Goal: Information Seeking & Learning: Learn about a topic

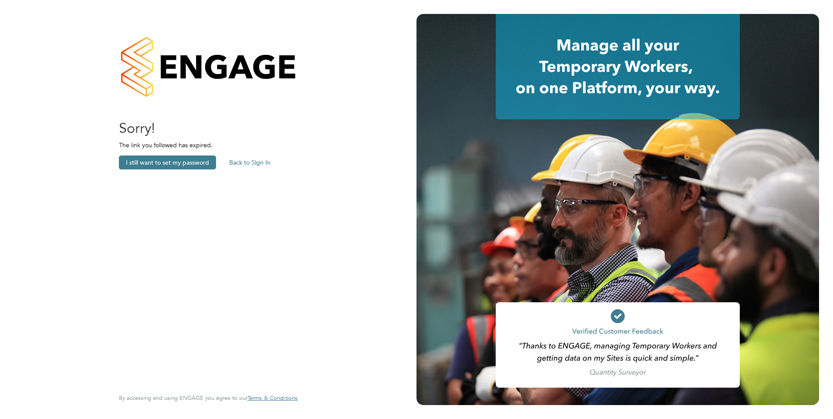
click at [251, 162] on button "Back to Sign In" at bounding box center [249, 162] width 55 height 14
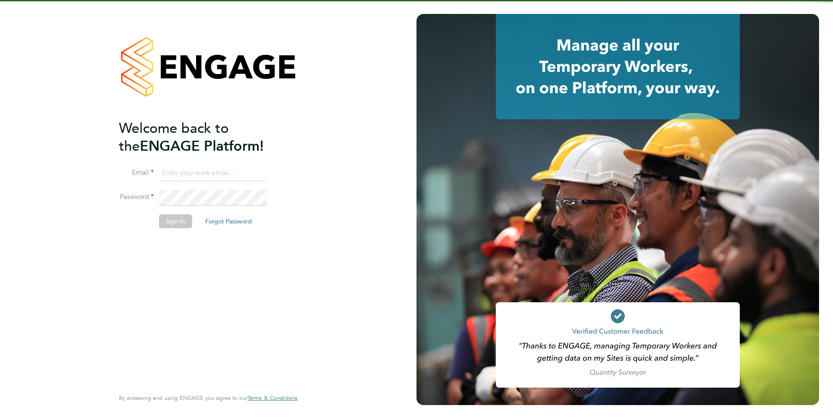
type input "Frank.Pocock@morganhunt.com"
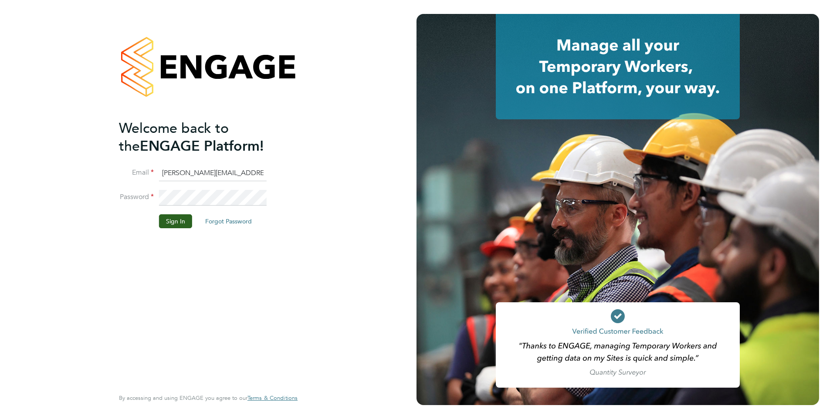
click at [165, 226] on button "Sign In" at bounding box center [175, 221] width 33 height 14
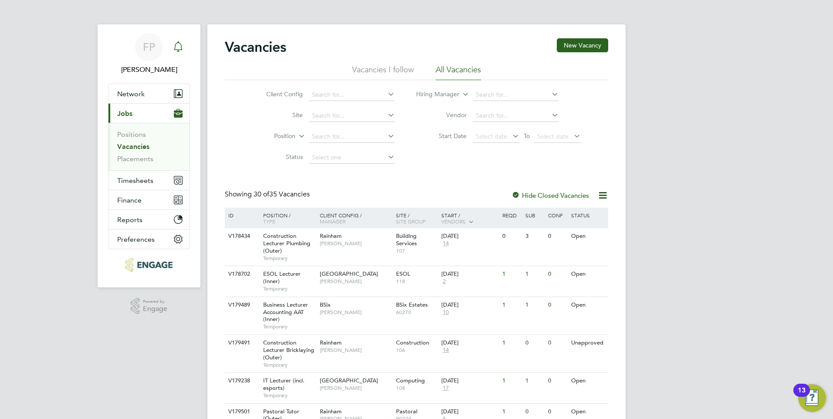
click at [174, 48] on icon "Main navigation" at bounding box center [178, 46] width 10 height 10
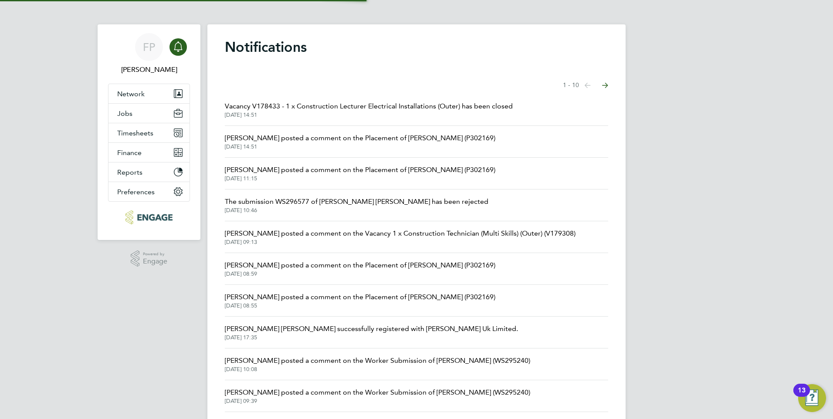
click at [318, 109] on span "Vacancy V178433 - 1 x Construction Lecturer Electrical Installations (Outer) ha…" at bounding box center [369, 106] width 288 height 10
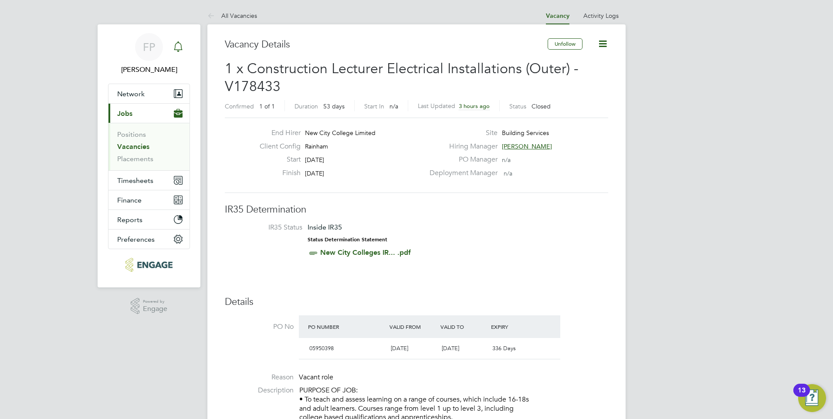
click at [178, 51] on icon "Main navigation" at bounding box center [178, 51] width 2 height 1
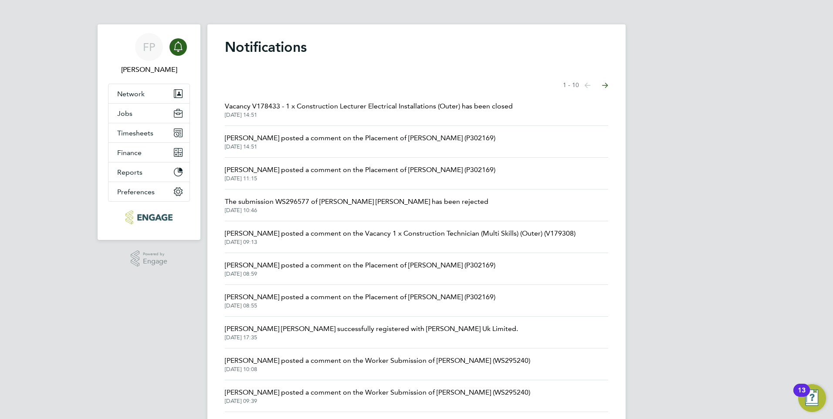
click at [346, 144] on span "[DATE] 14:51" at bounding box center [360, 146] width 270 height 7
